Goal: Task Accomplishment & Management: Complete application form

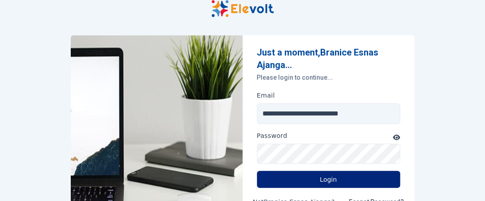
click at [372, 186] on button "Login" at bounding box center [328, 179] width 143 height 17
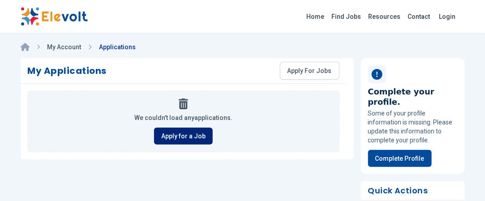
click at [183, 130] on link "Apply for a Job" at bounding box center [183, 136] width 59 height 17
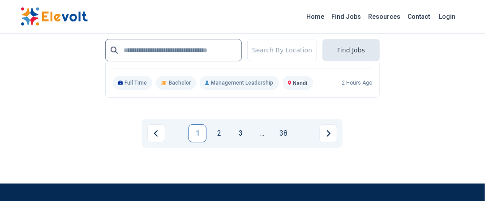
scroll to position [2146, 0]
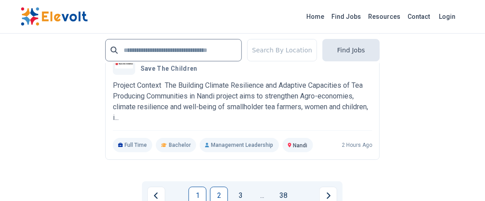
click at [225, 187] on link "2" at bounding box center [219, 196] width 18 height 18
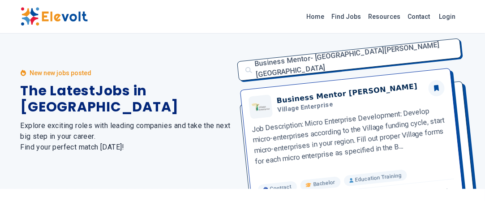
scroll to position [0, 0]
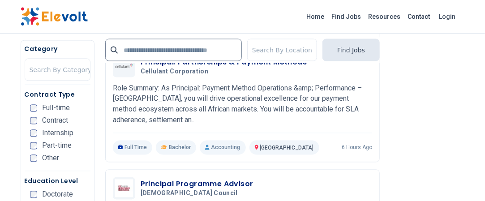
scroll to position [1664, 0]
